Goal: Find contact information: Find contact information

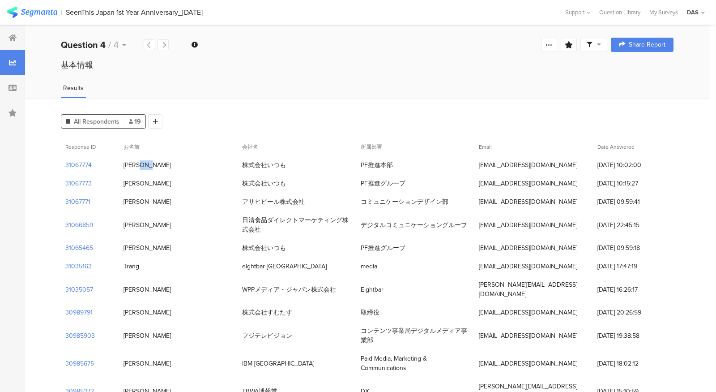
drag, startPoint x: 125, startPoint y: 164, endPoint x: 145, endPoint y: 164, distance: 19.7
click at [145, 164] on div "小堀幹太" at bounding box center [146, 164] width 47 height 9
copy div "小堀幹太"
drag, startPoint x: 124, startPoint y: 183, endPoint x: 150, endPoint y: 183, distance: 26.0
click at [150, 183] on div "吉川 礼花" at bounding box center [178, 183] width 119 height 18
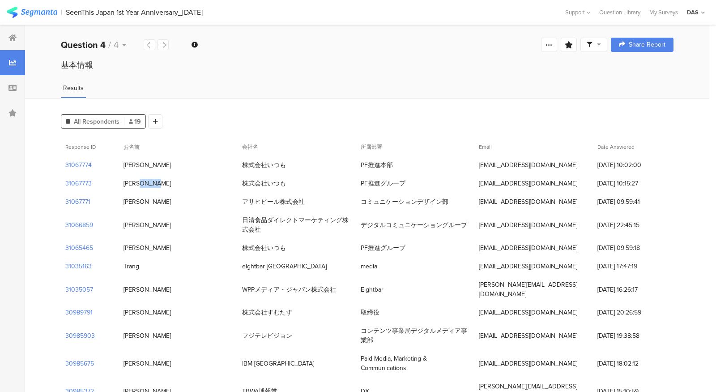
copy div "吉川 礼花"
drag, startPoint x: 480, startPoint y: 165, endPoint x: 552, endPoint y: 164, distance: 72.0
click at [552, 164] on div "k-kobori@itsumo365.co.jp" at bounding box center [533, 165] width 119 height 18
copy div "k-kobori@itsumo365.co.jp"
drag, startPoint x: 481, startPoint y: 183, endPoint x: 563, endPoint y: 183, distance: 82.8
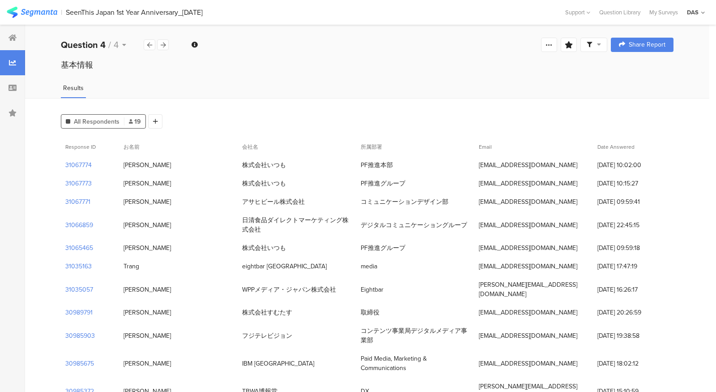
click at [563, 183] on div "a-yoshikawa@itsumo365.co.jp" at bounding box center [533, 183] width 119 height 18
drag, startPoint x: 560, startPoint y: 183, endPoint x: 476, endPoint y: 186, distance: 84.1
click at [476, 186] on div "a-yoshikawa@itsumo365.co.jp" at bounding box center [533, 183] width 119 height 18
copy div "a-yoshikawa@itsumo365.co.jp"
click at [368, 61] on div "基本情報" at bounding box center [367, 65] width 613 height 12
